Goal: Transaction & Acquisition: Purchase product/service

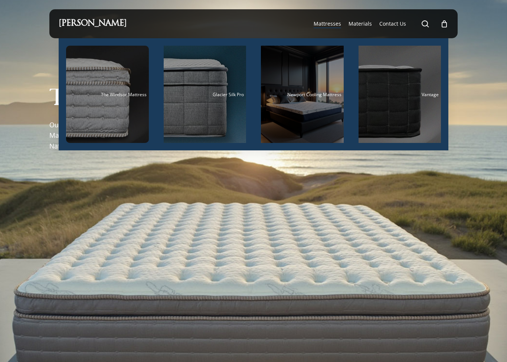
click at [308, 97] on span "Newport Cooling Mattress" at bounding box center [314, 94] width 54 height 6
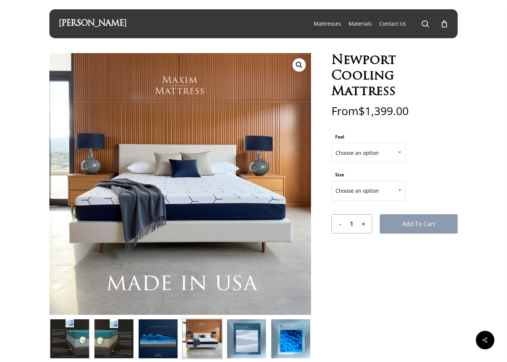
click at [395, 152] on span at bounding box center [399, 152] width 11 height 19
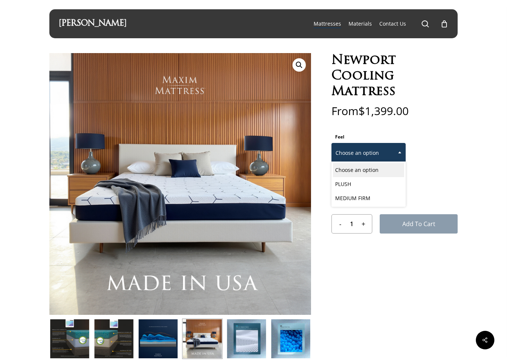
select select "MEDIUM FIRM"
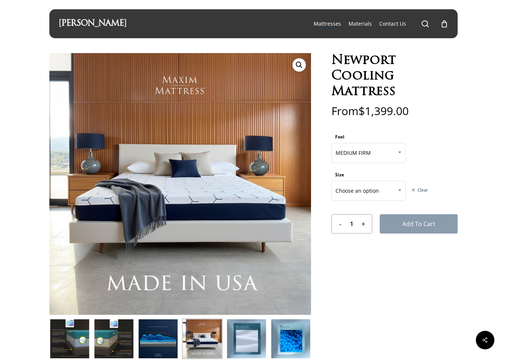
click at [395, 189] on span at bounding box center [399, 190] width 11 height 19
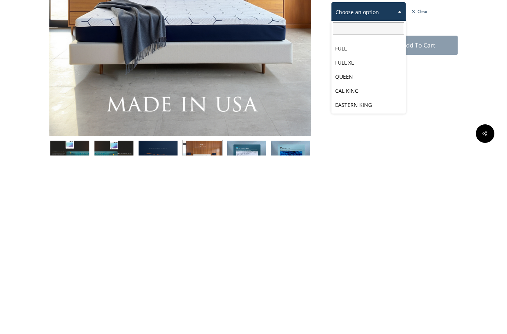
scroll to position [39, 0]
select select "EASTERN KING"
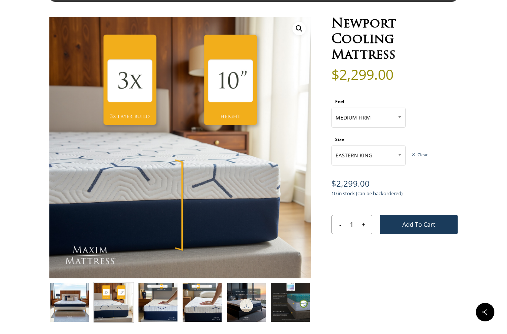
scroll to position [23, 0]
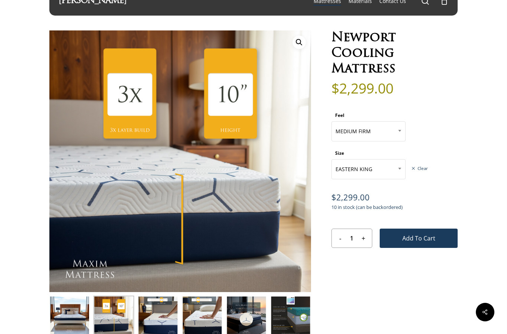
click at [393, 132] on span "MEDIUM FIRM" at bounding box center [368, 132] width 73 height 16
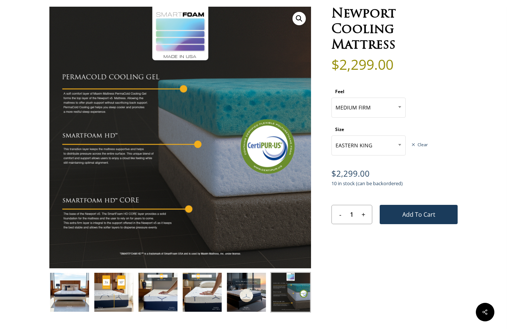
scroll to position [49, 0]
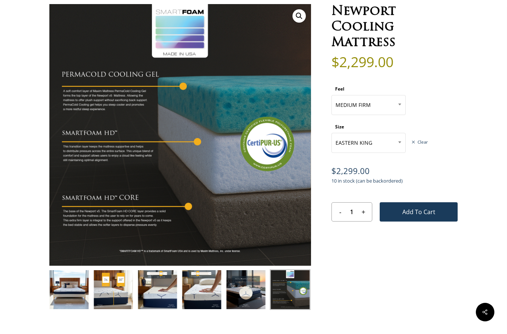
click at [391, 108] on span "MEDIUM FIRM" at bounding box center [368, 105] width 73 height 16
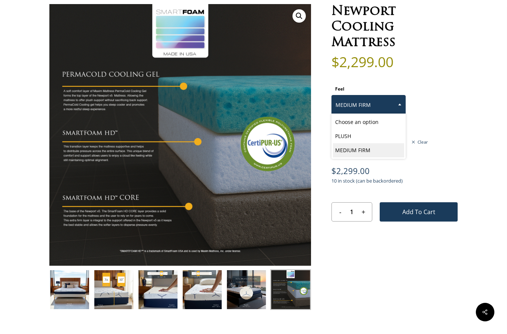
select select "PLUSH"
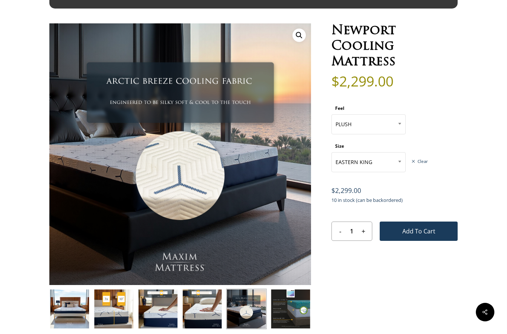
scroll to position [0, 0]
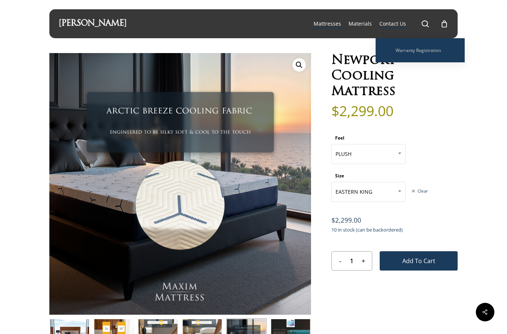
click at [433, 52] on span "Warranty Registration" at bounding box center [418, 50] width 45 height 6
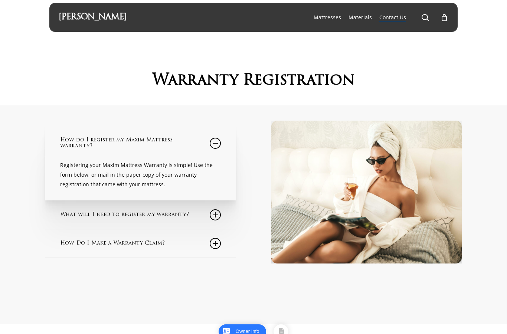
scroll to position [7, 0]
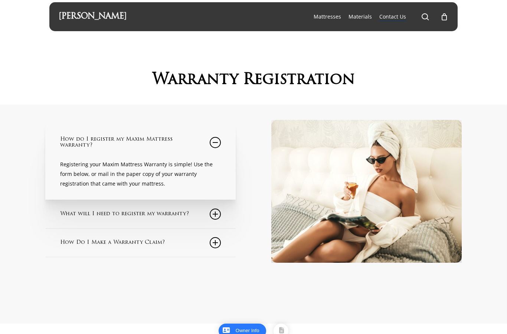
click at [214, 215] on icon at bounding box center [215, 214] width 11 height 11
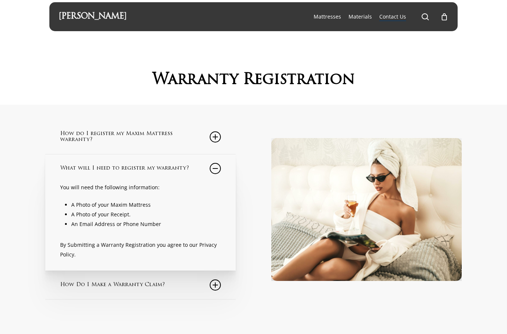
click at [221, 282] on link "How Do I Make a Warranty Claim?" at bounding box center [140, 285] width 161 height 28
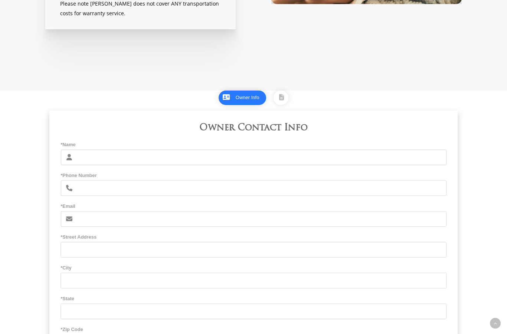
scroll to position [0, 0]
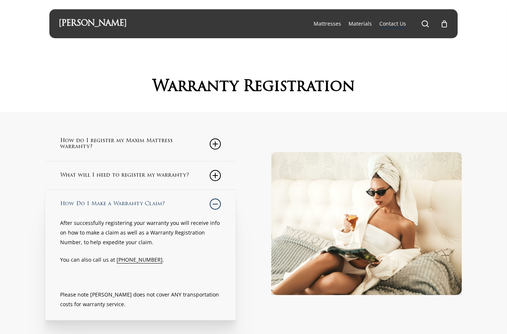
click at [364, 20] on span "Materials" at bounding box center [359, 23] width 23 height 7
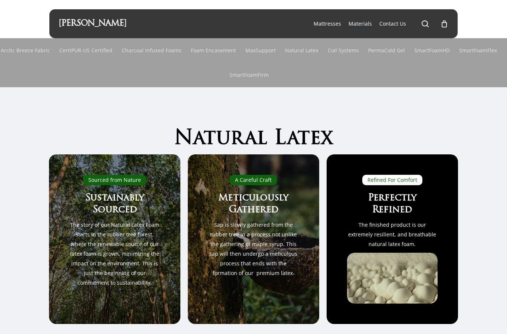
click at [393, 50] on link "PermaCold Gel" at bounding box center [386, 50] width 37 height 24
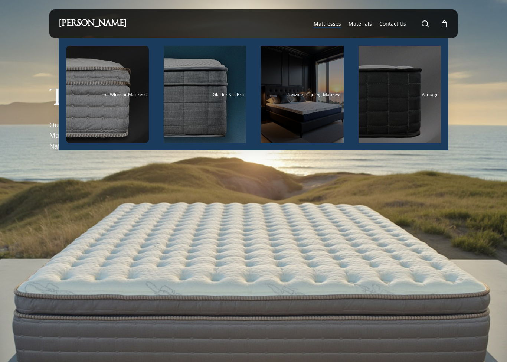
click at [307, 93] on span "Newport Cooling Mattress" at bounding box center [314, 94] width 54 height 6
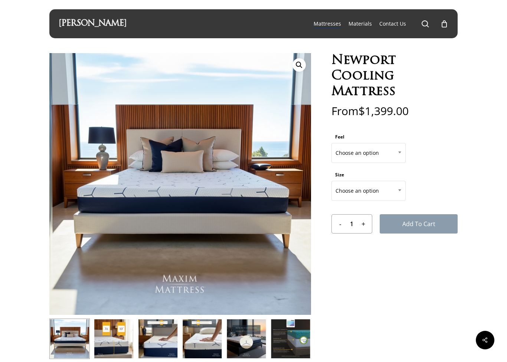
click at [393, 147] on span "Choose an option" at bounding box center [368, 153] width 73 height 16
click at [390, 151] on span "PLUSH" at bounding box center [368, 153] width 73 height 16
click at [375, 192] on span "Choose an option" at bounding box center [368, 191] width 73 height 16
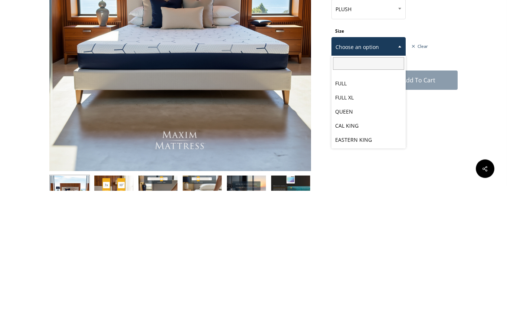
scroll to position [39, 0]
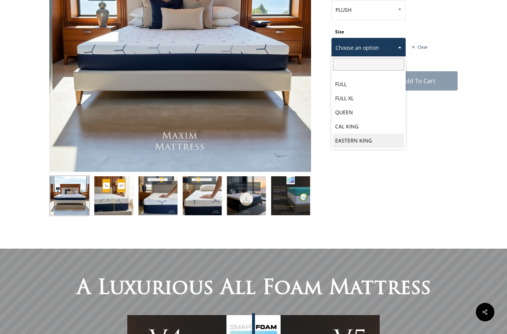
select select "PLUSH"
select select "EASTERN KING"
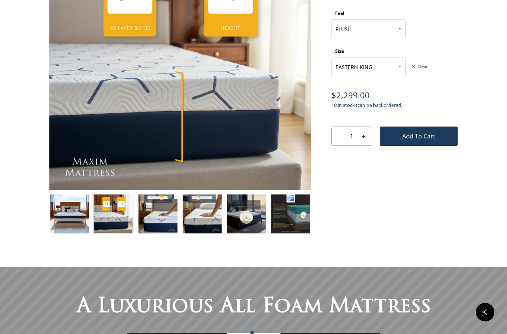
scroll to position [0, 0]
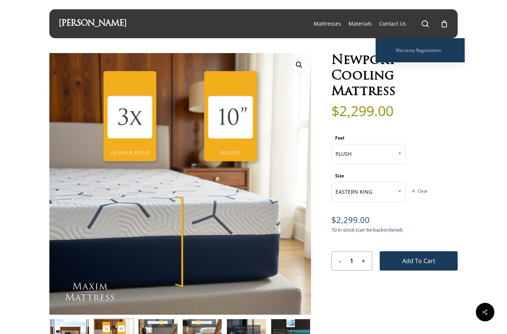
click at [427, 50] on span "Warranty Registration" at bounding box center [418, 50] width 45 height 6
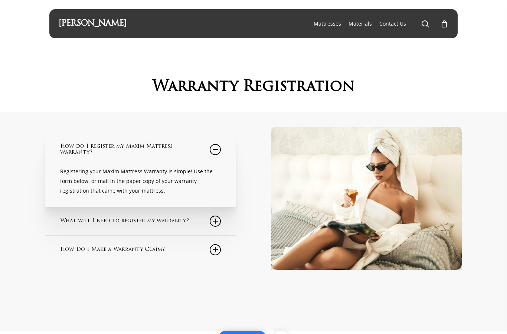
click at [71, 222] on link "What will I need to register my warranty?" at bounding box center [140, 221] width 161 height 28
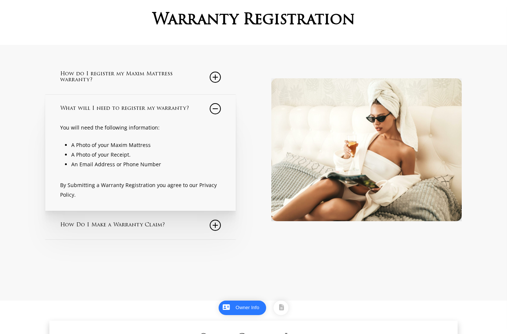
scroll to position [70, 0]
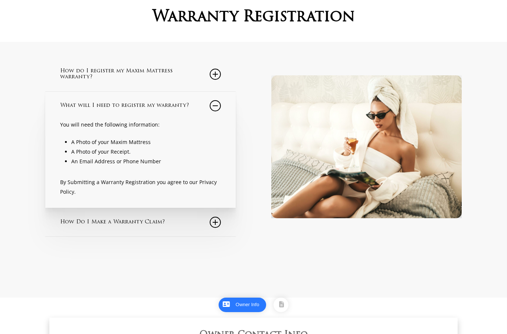
click at [72, 223] on link "How Do I Make a Warranty Claim?" at bounding box center [140, 222] width 161 height 28
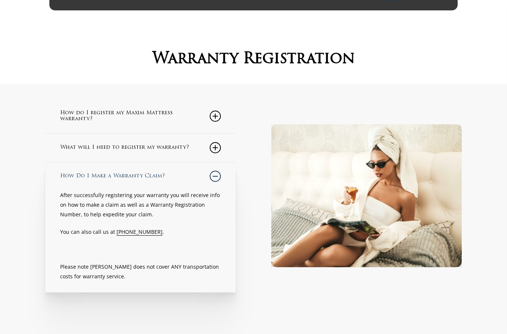
scroll to position [16, 0]
